Goal: Transaction & Acquisition: Book appointment/travel/reservation

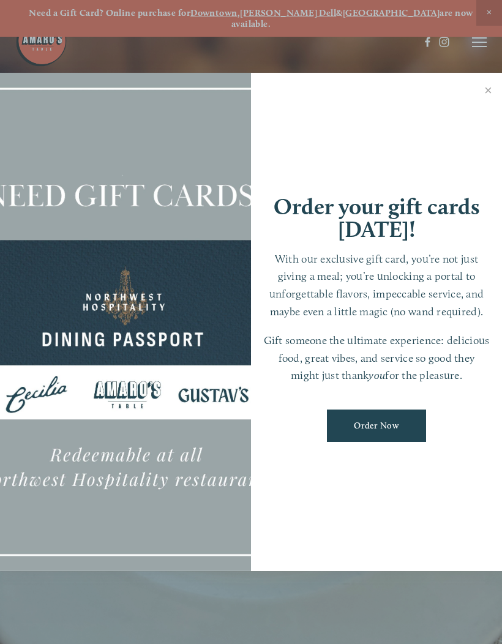
scroll to position [26, 0]
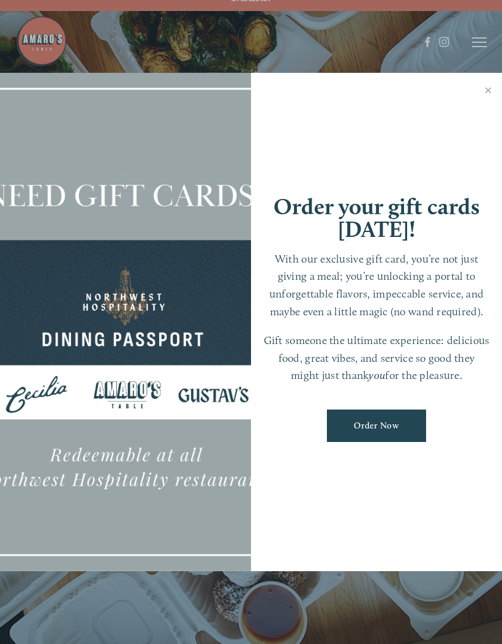
click at [490, 96] on link "Close" at bounding box center [488, 92] width 24 height 34
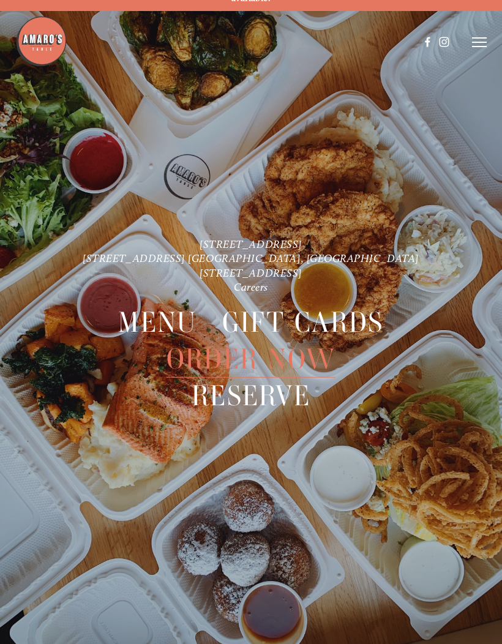
click at [477, 47] on icon at bounding box center [479, 42] width 15 height 11
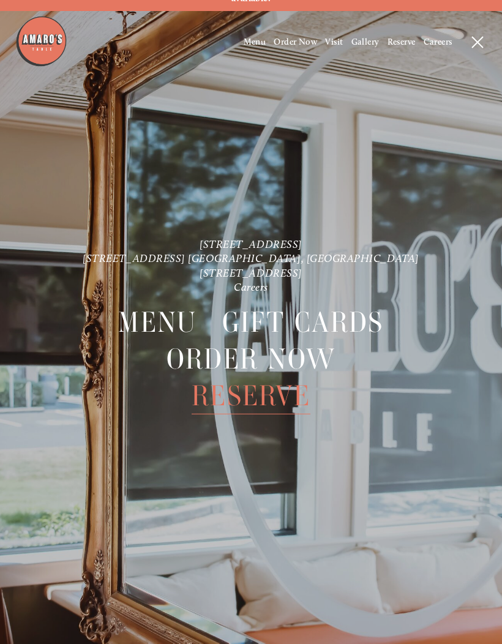
click at [227, 378] on span "Reserve" at bounding box center [251, 396] width 119 height 37
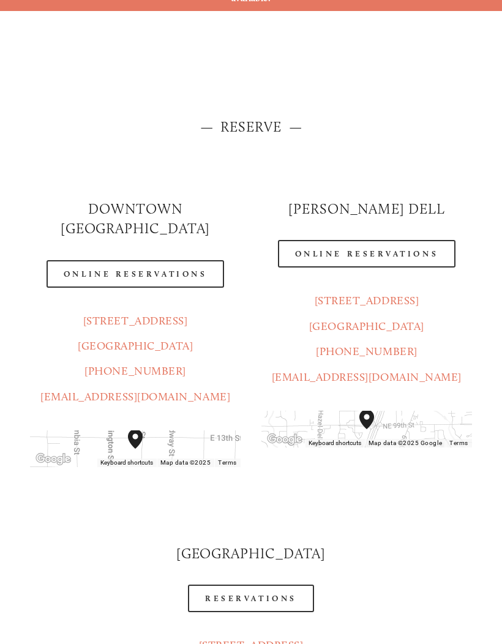
scroll to position [20, 0]
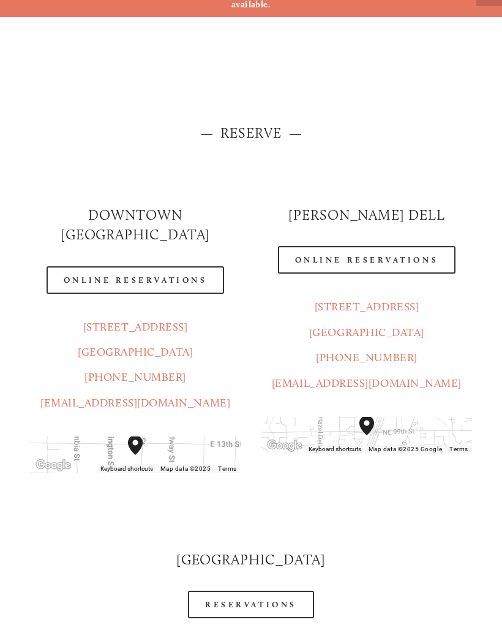
click at [73, 266] on link "Online Reservations" at bounding box center [135, 280] width 177 height 28
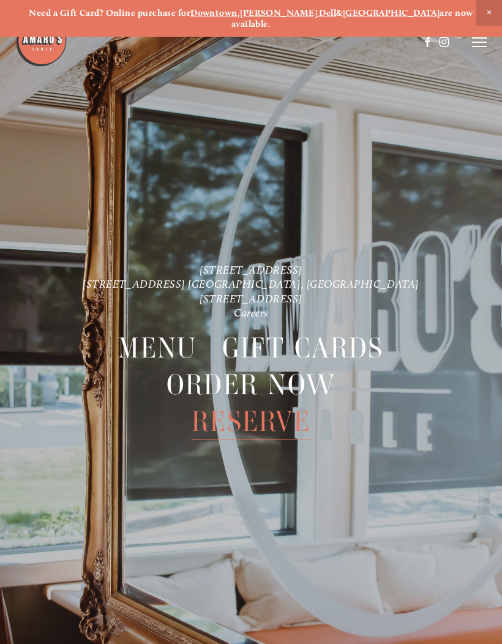
click at [226, 417] on span "Reserve" at bounding box center [251, 421] width 119 height 37
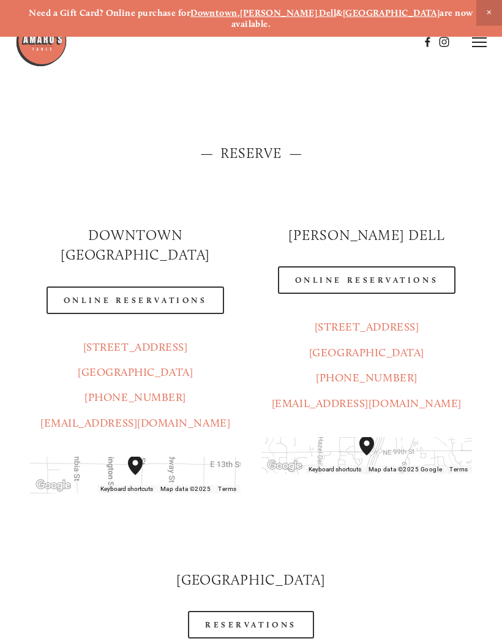
click at [430, 266] on link "Online Reservations" at bounding box center [366, 280] width 177 height 28
